Goal: Information Seeking & Learning: Find specific fact

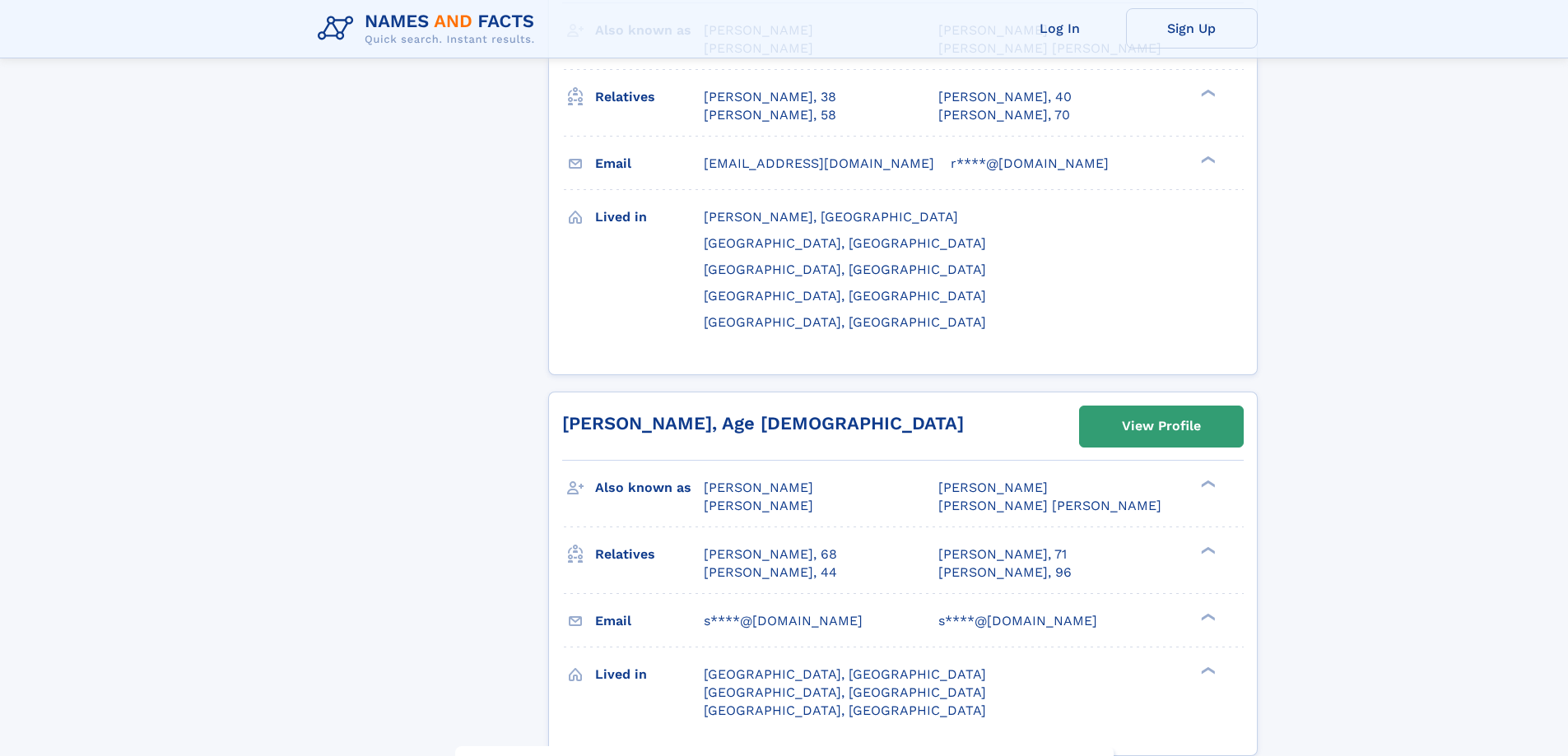
scroll to position [7570, 0]
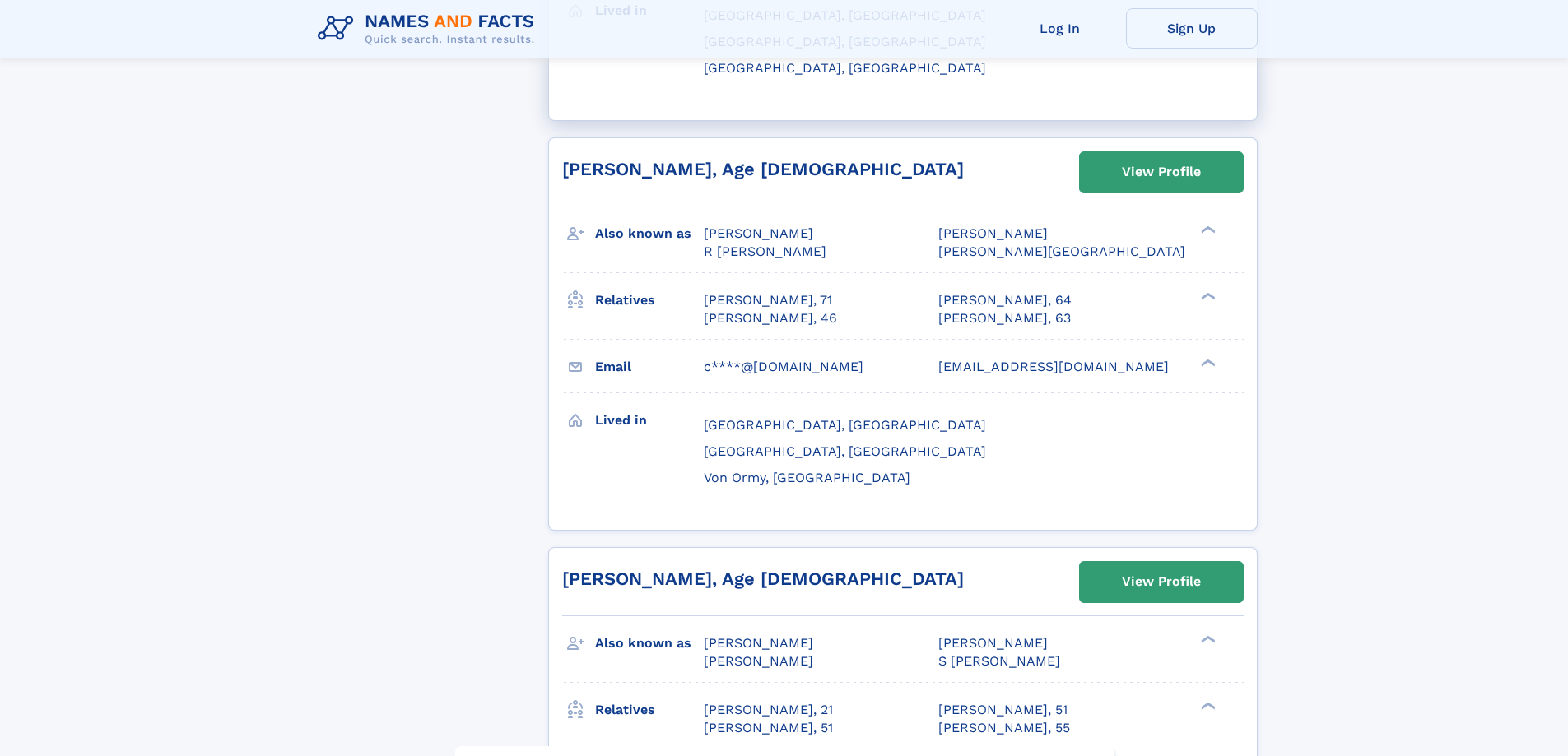
scroll to position [7570, 0]
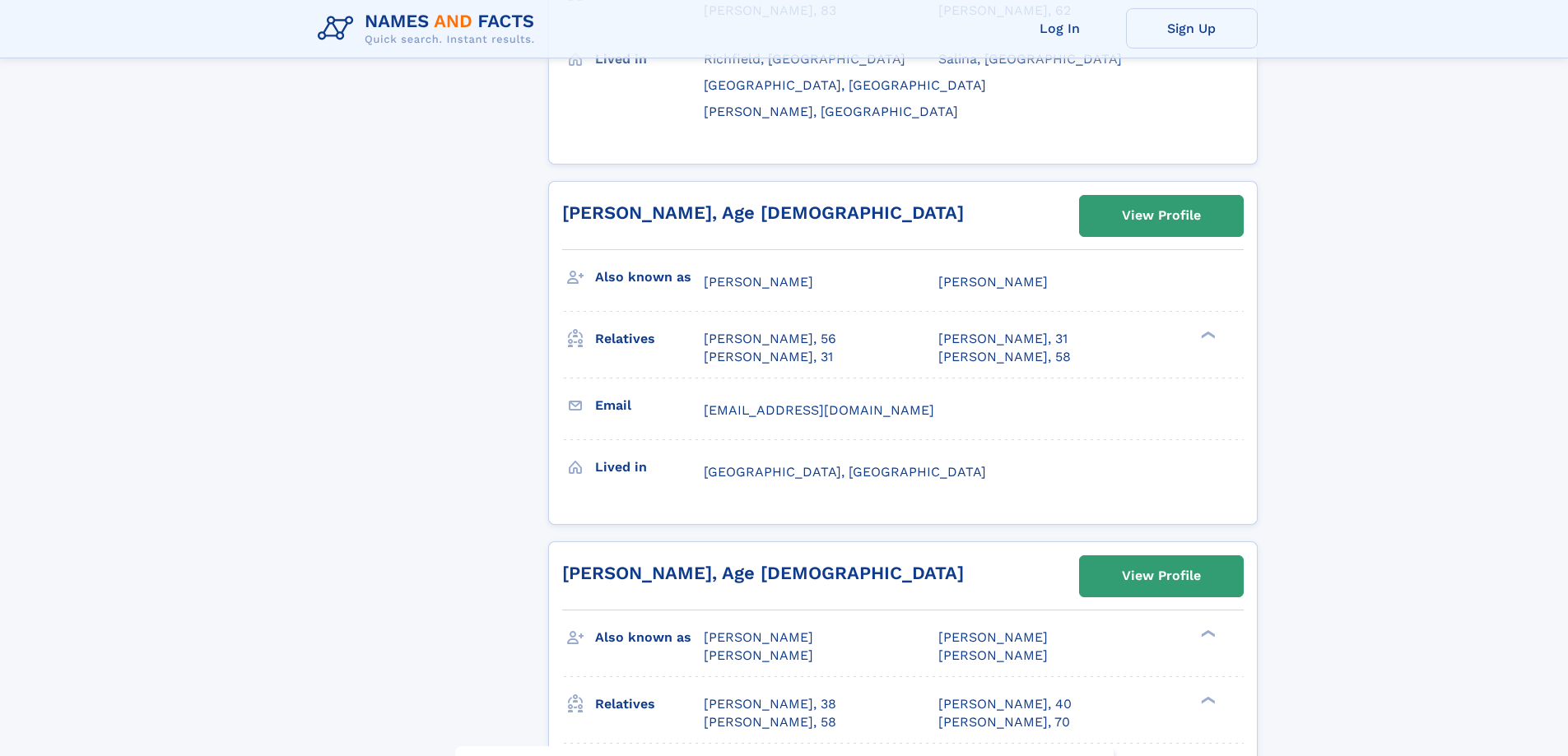
scroll to position [7158, 0]
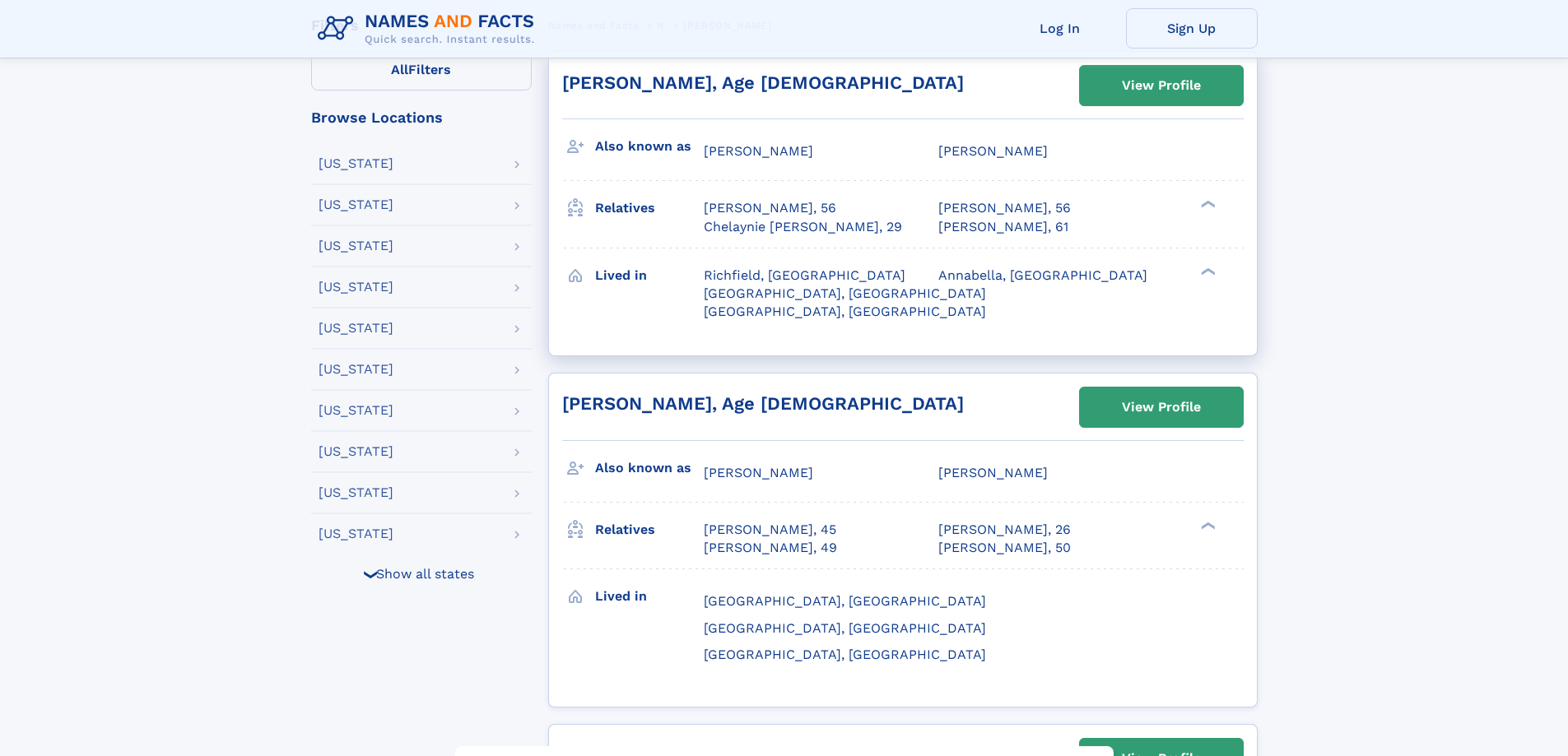
scroll to position [412, 0]
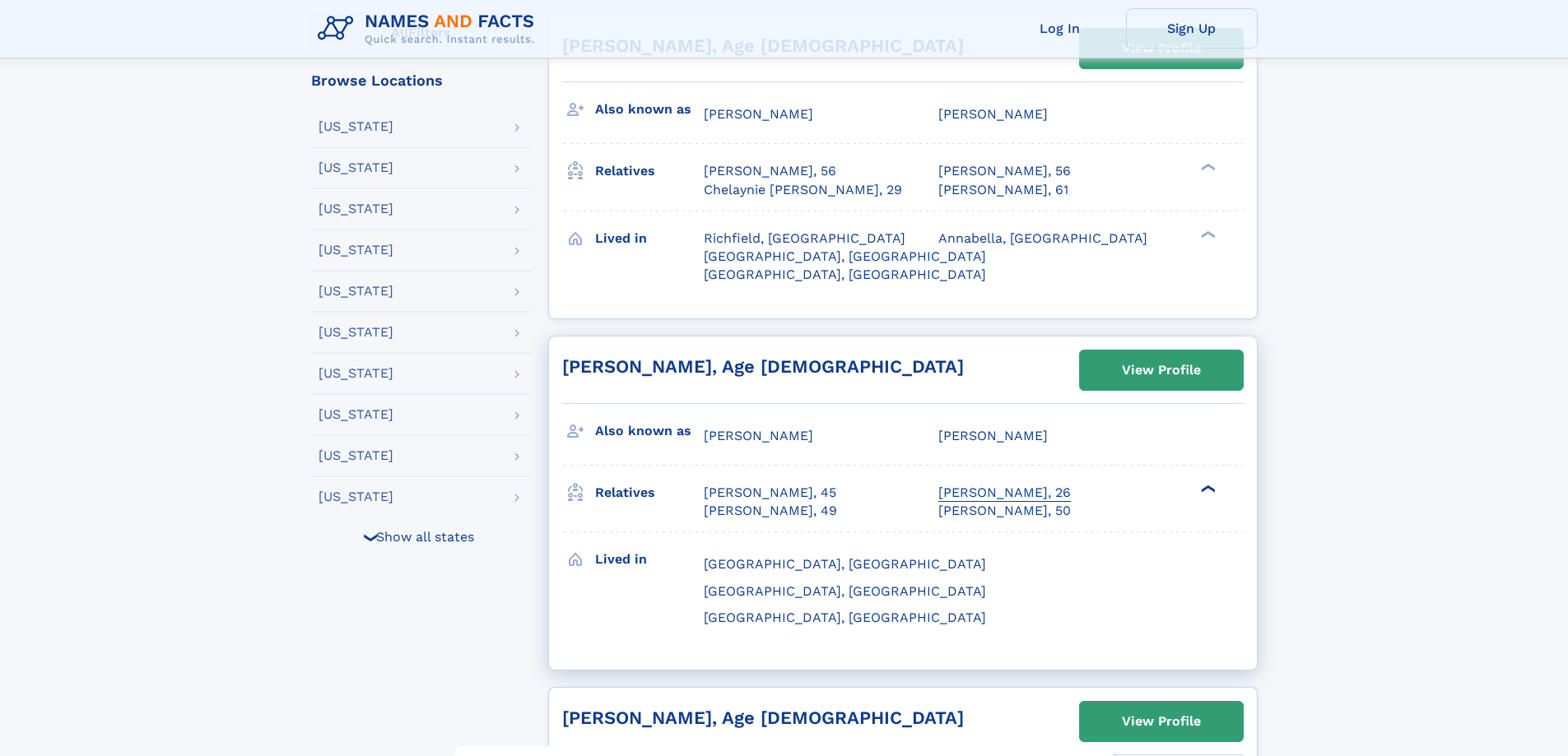
click at [1025, 491] on div "[PERSON_NAME], 26" at bounding box center [1005, 493] width 133 height 18
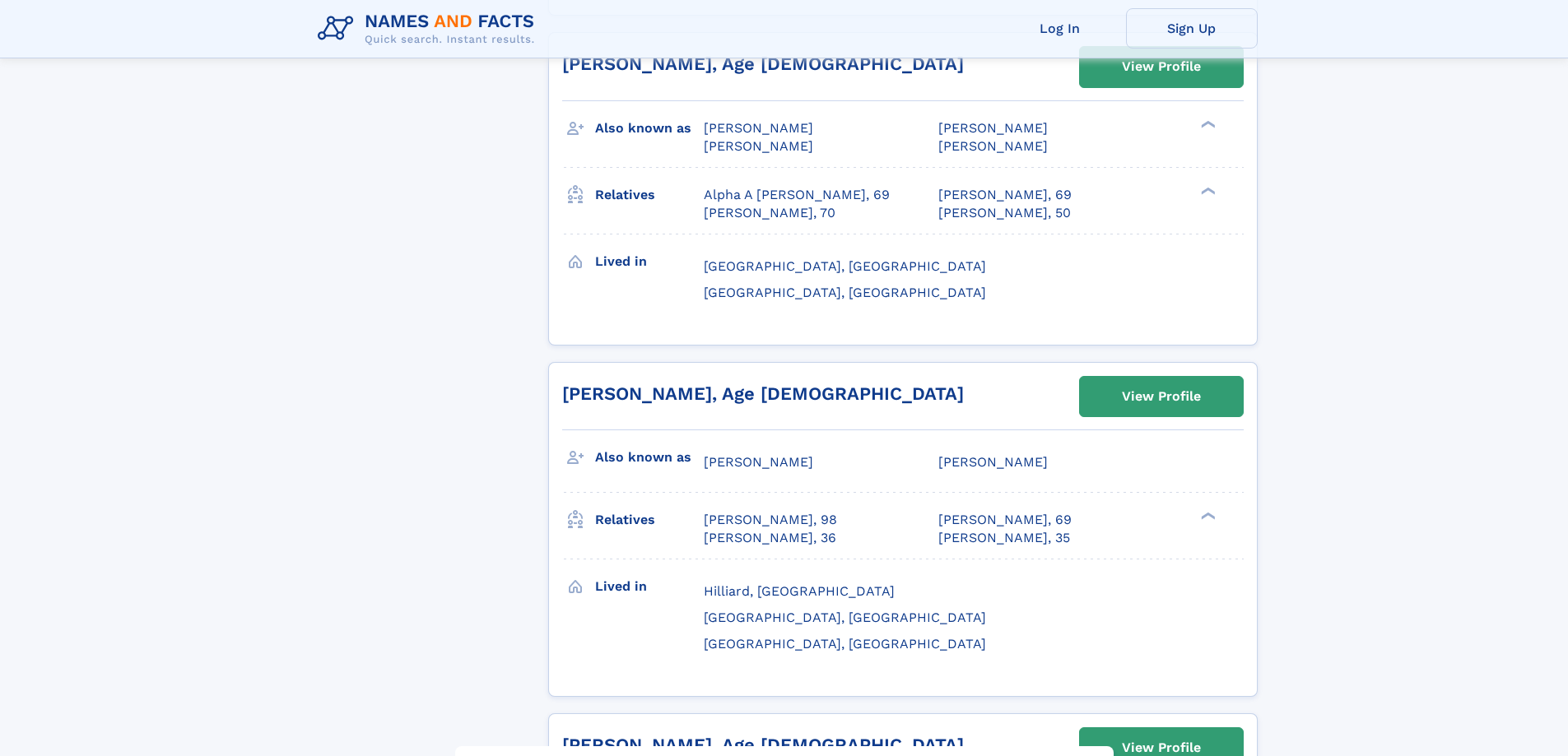
scroll to position [5842, 0]
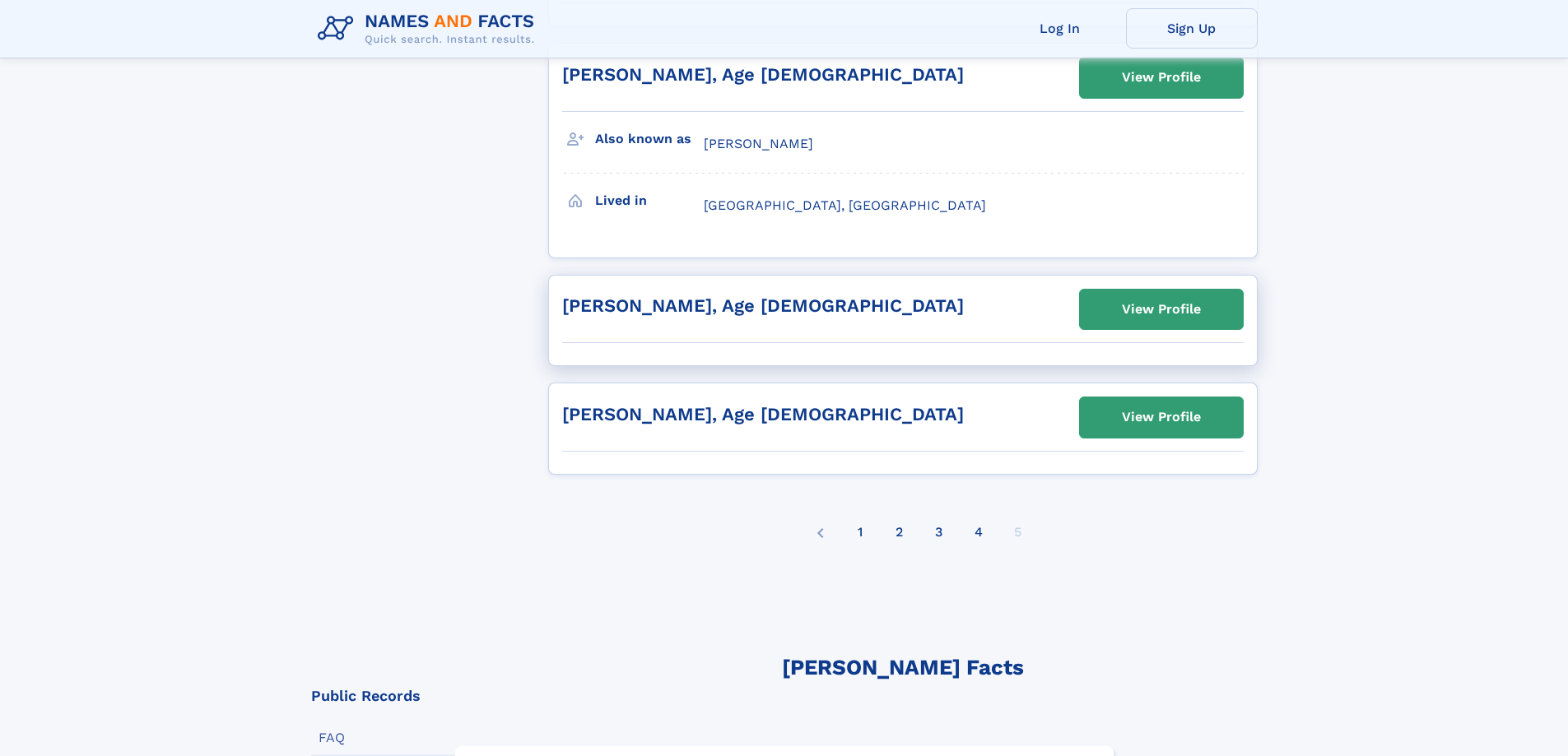
scroll to position [2386, 0]
